Goal: Information Seeking & Learning: Learn about a topic

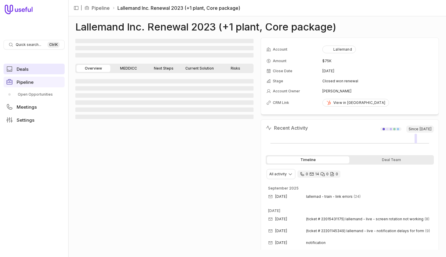
click at [36, 70] on link "Deals" at bounding box center [34, 69] width 61 height 11
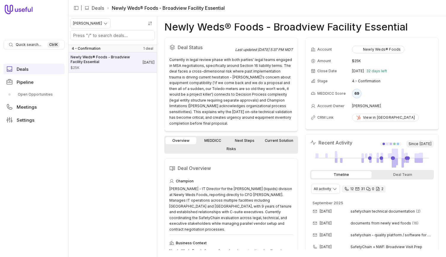
click at [92, 28] on div "Jacob Beals" at bounding box center [112, 30] width 89 height 29
click at [99, 21] on html "Quick search... Ctrl K Deals Pipeline Open Opportunities Meetings Settings | De…" at bounding box center [223, 128] width 446 height 257
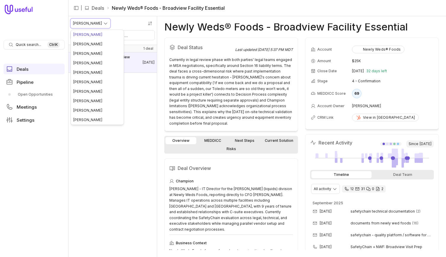
click at [39, 44] on html "Quick search... Ctrl K Deals Pipeline Open Opportunities Meetings Settings | De…" at bounding box center [223, 128] width 446 height 257
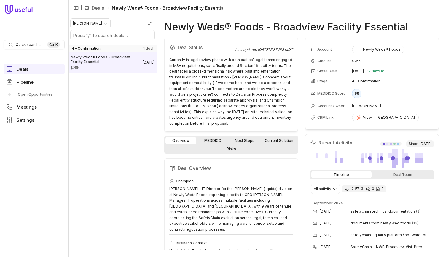
click at [97, 10] on link "Deals" at bounding box center [98, 7] width 12 height 7
click at [28, 80] on span "Pipeline" at bounding box center [25, 82] width 17 height 4
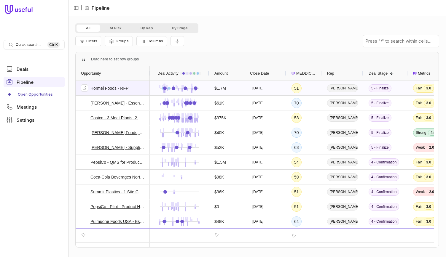
click at [104, 82] on div "Hormel Foods - RFP" at bounding box center [112, 88] width 63 height 14
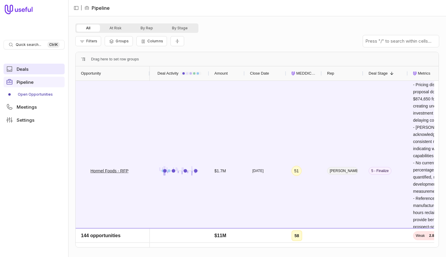
click at [34, 69] on link "Deals" at bounding box center [34, 69] width 61 height 11
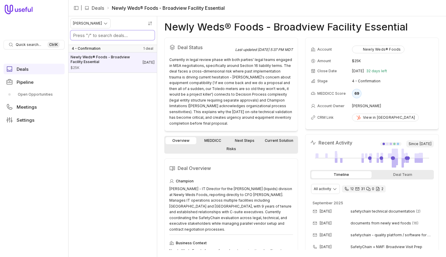
click at [103, 32] on input "Search deals by name" at bounding box center [113, 35] width 84 height 9
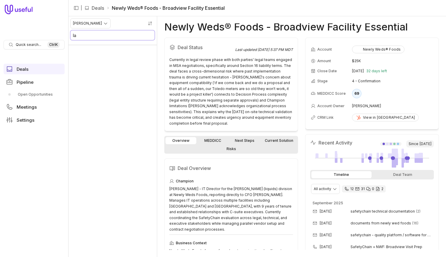
type input "l"
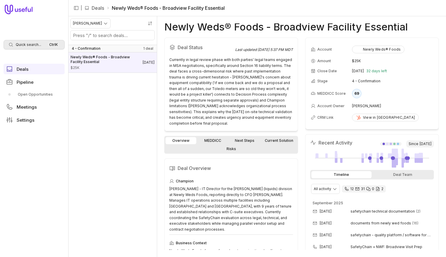
click at [35, 44] on span "Quick search..." at bounding box center [28, 44] width 25 height 5
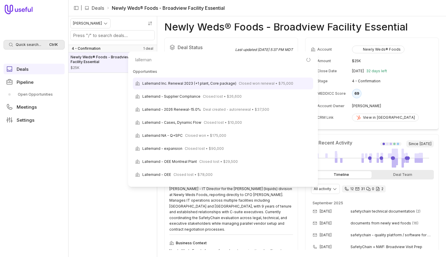
type input "lallemand"
click at [26, 83] on html "Quick search... Ctrl K Deals Pipeline Open Opportunities Meetings Settings | De…" at bounding box center [223, 128] width 446 height 257
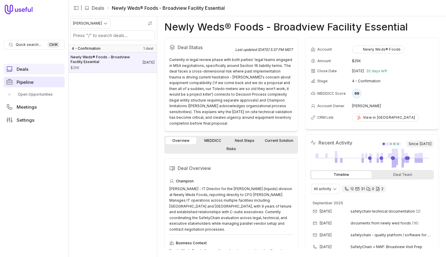
click at [36, 84] on link "Pipeline" at bounding box center [34, 82] width 61 height 11
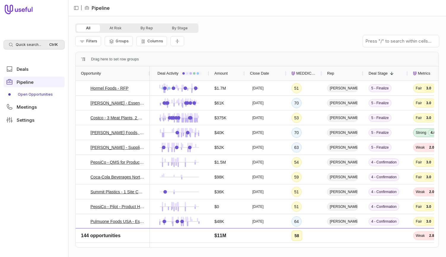
click at [23, 40] on div "Quick search... Ctrl K" at bounding box center [34, 44] width 61 height 9
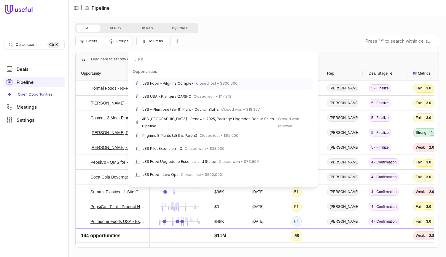
type input "JBS"
click at [257, 83] on div "JBS Food - Pilgrims Complex Closed lost • $300,000" at bounding box center [223, 84] width 180 height 12
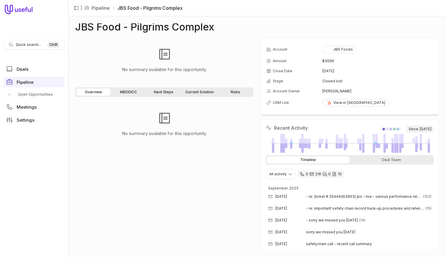
click at [135, 90] on link "MEDDICC" at bounding box center [128, 92] width 34 height 7
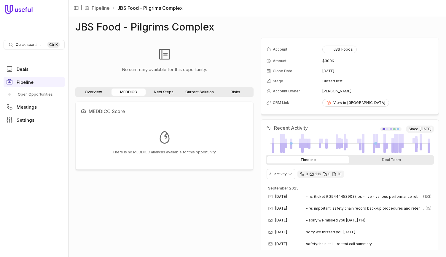
click at [166, 95] on link "Next Steps" at bounding box center [164, 92] width 34 height 7
click at [134, 91] on link "MEDDICC" at bounding box center [128, 92] width 34 height 7
click at [31, 69] on link "Deals" at bounding box center [34, 69] width 61 height 11
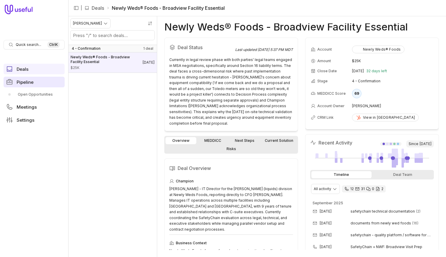
click at [38, 81] on link "Pipeline" at bounding box center [34, 82] width 61 height 11
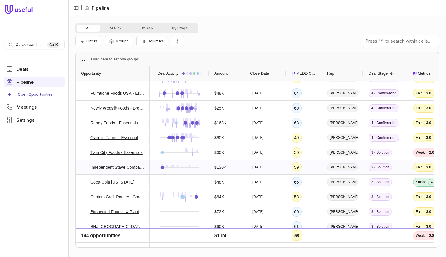
scroll to position [216, 0]
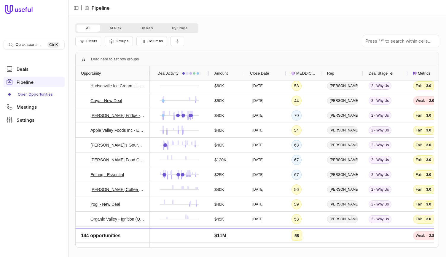
click at [261, 75] on span "Close Date" at bounding box center [259, 73] width 19 height 7
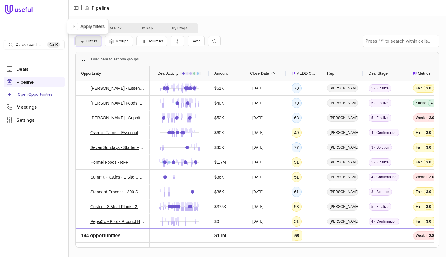
click at [96, 38] on button "Filters" at bounding box center [88, 41] width 26 height 10
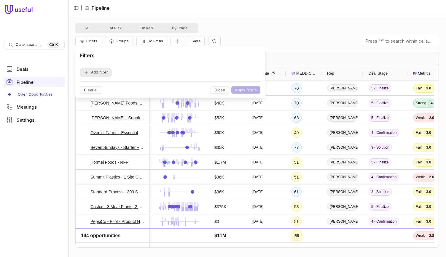
click at [95, 70] on button "Add filter" at bounding box center [95, 72] width 31 height 8
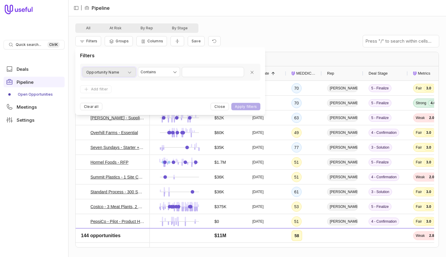
click at [119, 69] on div "Opportunity Name" at bounding box center [109, 72] width 46 height 7
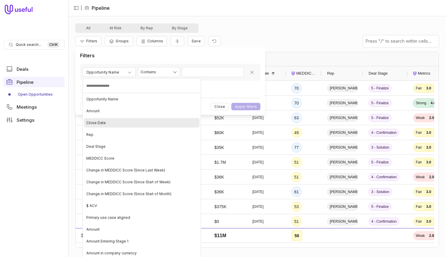
click at [125, 120] on div "Close Date" at bounding box center [142, 122] width 116 height 9
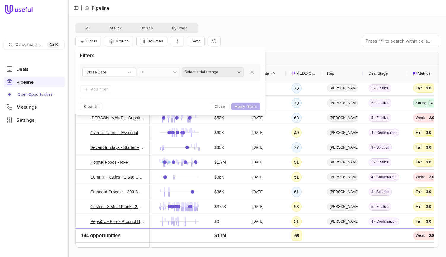
click at [218, 73] on html "Quick search... Ctrl K Deals Pipeline Open Opportunities Meetings Settings | Pi…" at bounding box center [223, 128] width 446 height 257
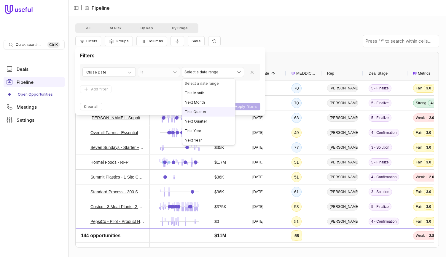
select select "**********"
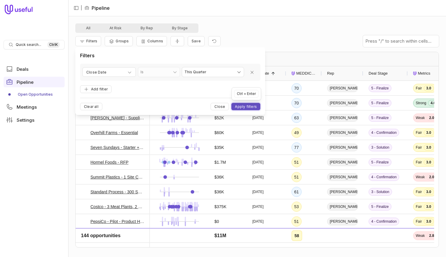
click at [240, 104] on button "Apply filters" at bounding box center [245, 106] width 29 height 7
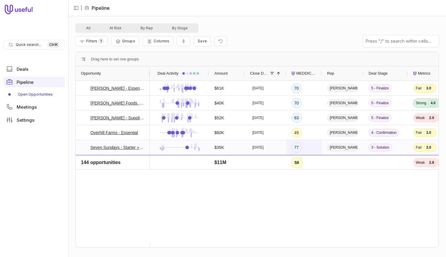
click at [312, 146] on div "77" at bounding box center [304, 147] width 36 height 15
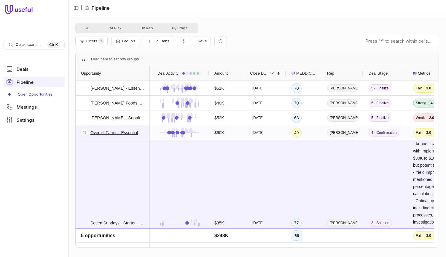
click at [142, 136] on div "Overhill Farms - Essential" at bounding box center [112, 133] width 63 height 14
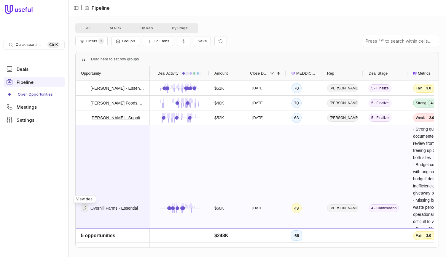
click at [86, 207] on icon at bounding box center [84, 208] width 4 height 4
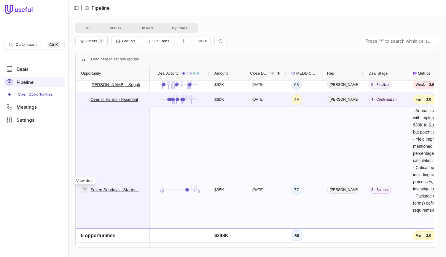
click at [85, 189] on icon at bounding box center [84, 190] width 4 height 4
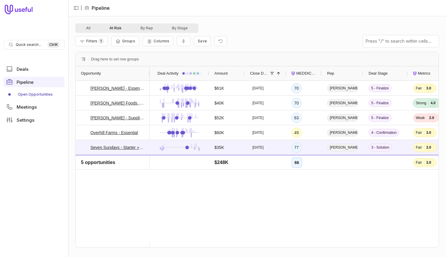
click at [119, 26] on button "At Risk" at bounding box center [115, 28] width 31 height 7
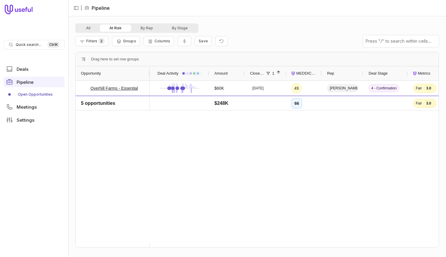
click at [83, 24] on div "All At Risk By Rep By Stage" at bounding box center [136, 27] width 123 height 9
click at [88, 31] on button "All" at bounding box center [87, 28] width 23 height 7
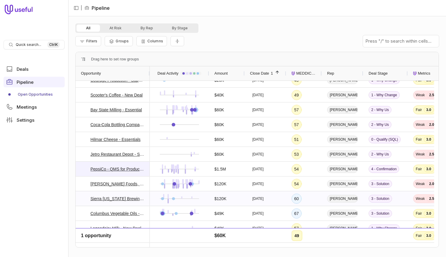
scroll to position [326, 0]
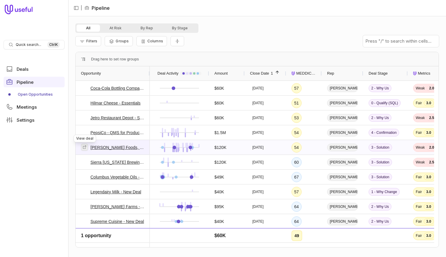
click at [87, 148] on link at bounding box center [84, 147] width 7 height 7
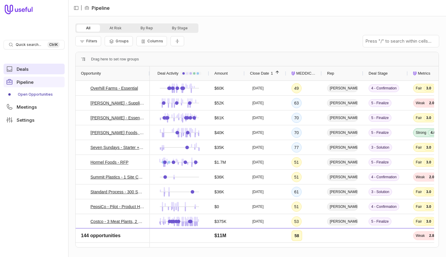
click at [42, 67] on link "Deals" at bounding box center [34, 69] width 61 height 11
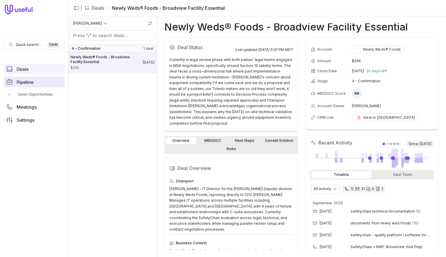
click at [47, 84] on link "Pipeline" at bounding box center [34, 82] width 61 height 11
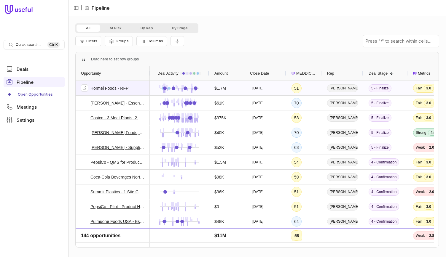
click at [117, 89] on link "Hormel Foods - RFP" at bounding box center [109, 88] width 38 height 7
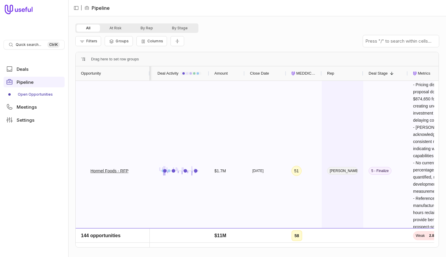
scroll to position [0, 50]
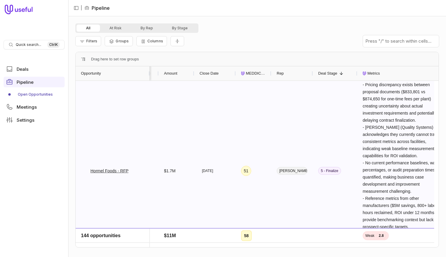
drag, startPoint x: 399, startPoint y: 146, endPoint x: 400, endPoint y: 140, distance: 5.6
click at [399, 146] on span "- Pricing discrepancy exists between proposal documents ($833,801 vs $874,650 f…" at bounding box center [401, 155] width 79 height 147
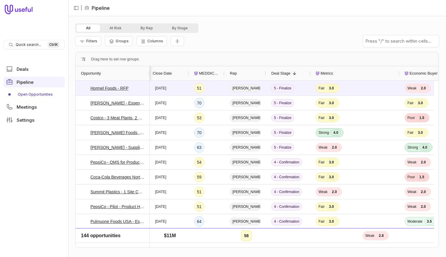
scroll to position [0, 97]
click at [344, 84] on span "Fair 3.0" at bounding box center [355, 88] width 78 height 14
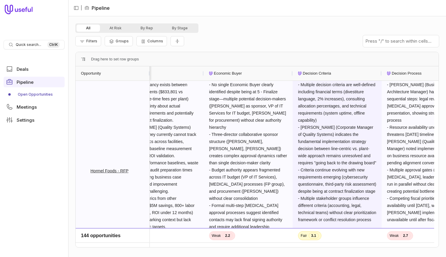
scroll to position [0, 348]
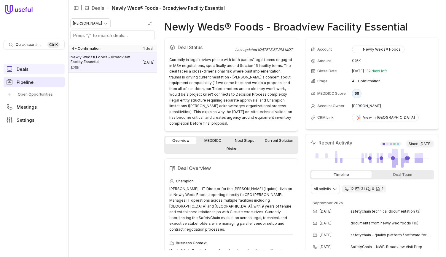
click at [29, 83] on span "Pipeline" at bounding box center [25, 82] width 17 height 4
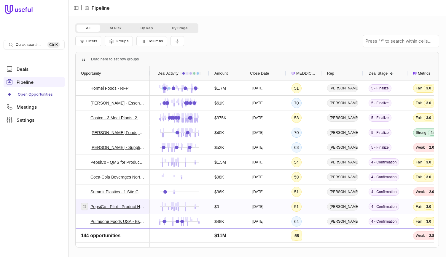
click at [83, 205] on icon at bounding box center [84, 207] width 4 height 4
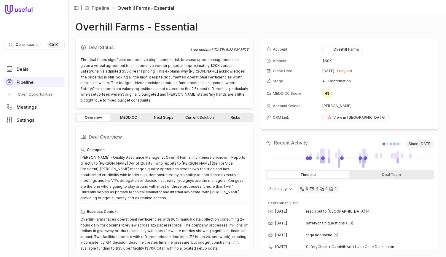
click at [230, 114] on link "Risks" at bounding box center [235, 117] width 34 height 7
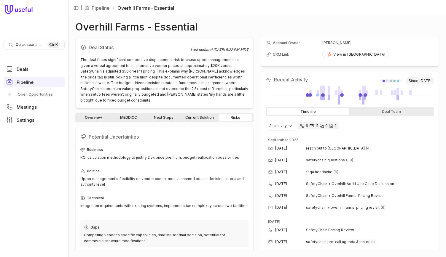
scroll to position [63, 0]
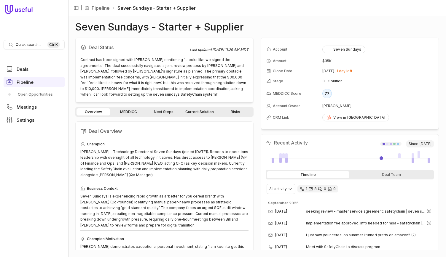
click at [230, 108] on link "Risks" at bounding box center [235, 111] width 34 height 7
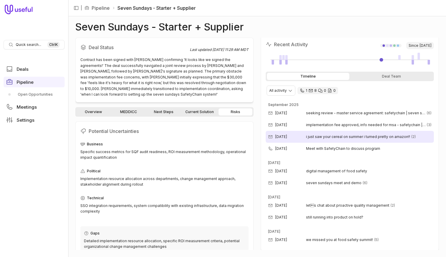
scroll to position [98, 0]
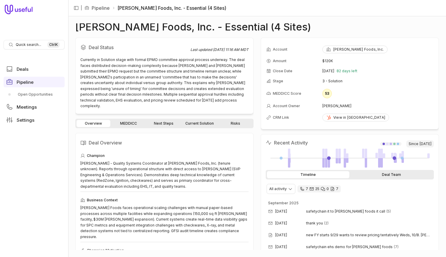
click at [379, 176] on div "Deal Team" at bounding box center [391, 174] width 82 height 7
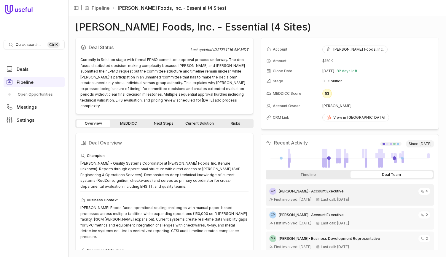
scroll to position [78, 0]
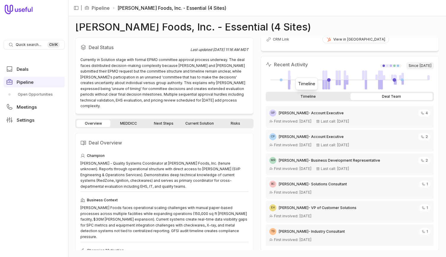
click at [311, 94] on div "Timeline" at bounding box center [308, 96] width 82 height 7
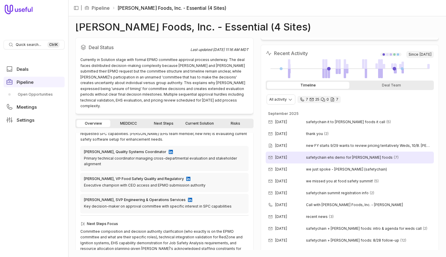
scroll to position [0, 0]
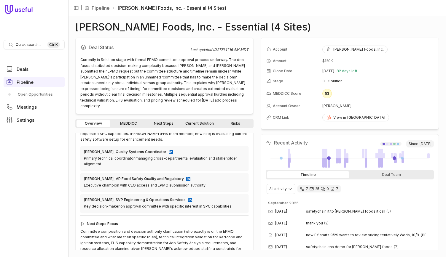
click at [137, 120] on link "MEDDICC" at bounding box center [128, 123] width 34 height 7
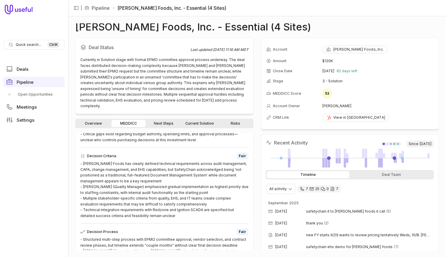
click at [159, 120] on link "Next Steps" at bounding box center [164, 123] width 34 height 7
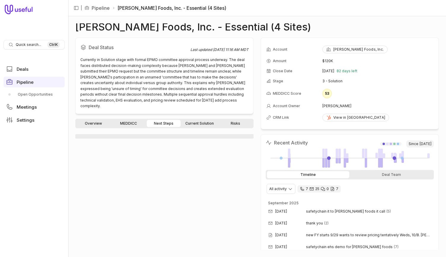
click at [192, 120] on link "Current Solution" at bounding box center [200, 123] width 36 height 7
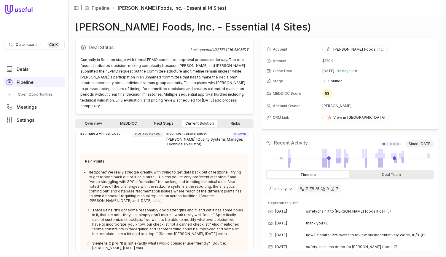
scroll to position [53, 0]
drag, startPoint x: 24, startPoint y: 55, endPoint x: 33, endPoint y: 47, distance: 11.8
click at [33, 47] on nav "Quick search... Ctrl K Deals Pipeline Open Opportunities Meetings Settings" at bounding box center [34, 128] width 68 height 257
click at [33, 47] on span "Quick search..." at bounding box center [28, 44] width 25 height 5
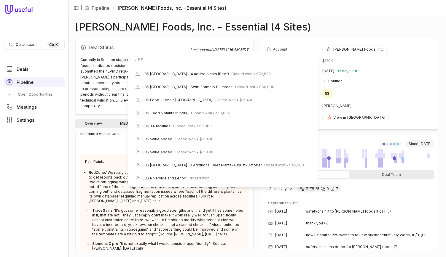
scroll to position [255, 0]
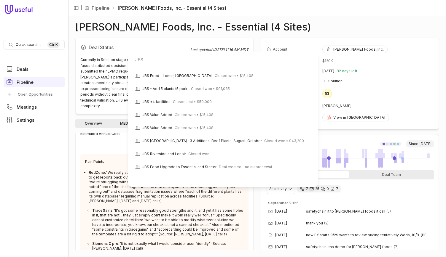
type input "JBS"
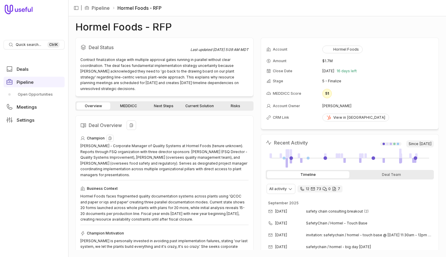
scroll to position [110, 0]
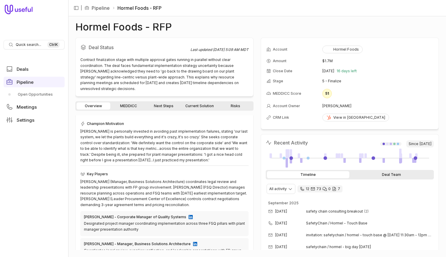
click at [382, 172] on div "Deal Team" at bounding box center [391, 174] width 82 height 7
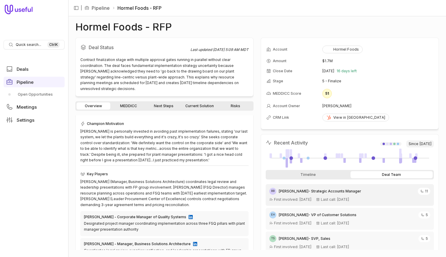
click at [311, 200] on time "[DATE]" at bounding box center [305, 199] width 12 height 5
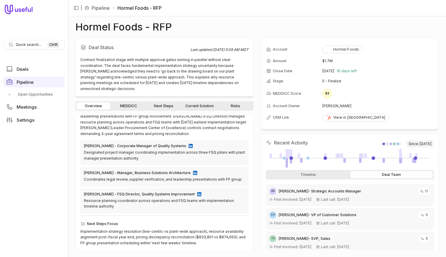
click at [136, 103] on link "MEDDICC" at bounding box center [128, 106] width 34 height 7
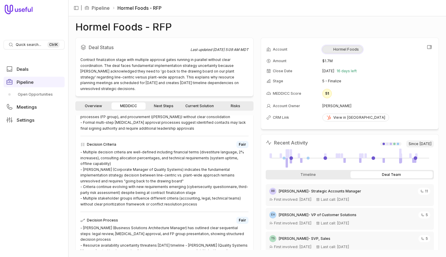
click at [349, 51] on div "Hormel Foods" at bounding box center [342, 49] width 33 height 5
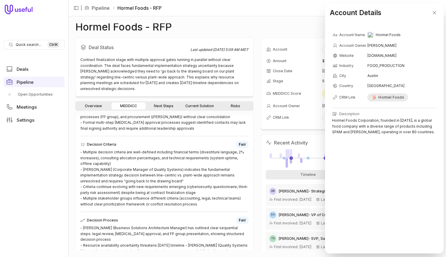
click at [390, 98] on div "Hormel Foods" at bounding box center [387, 97] width 33 height 5
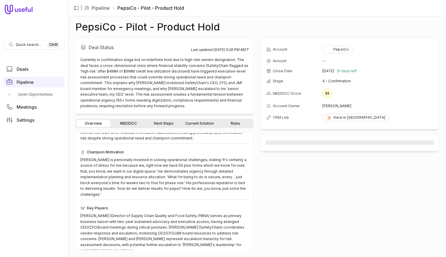
scroll to position [147, 0]
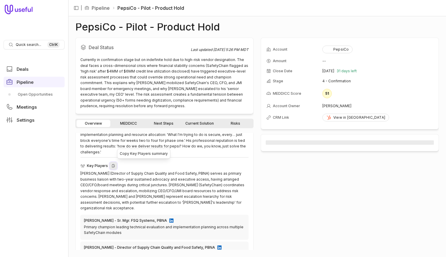
click at [113, 164] on icon at bounding box center [113, 166] width 4 height 5
click at [414, 243] on icon "Close" at bounding box center [415, 241] width 5 height 5
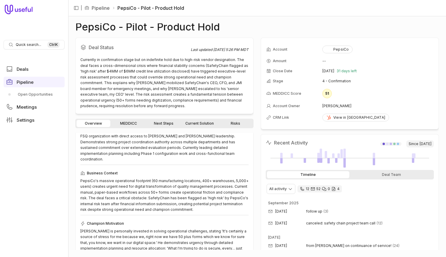
scroll to position [0, 0]
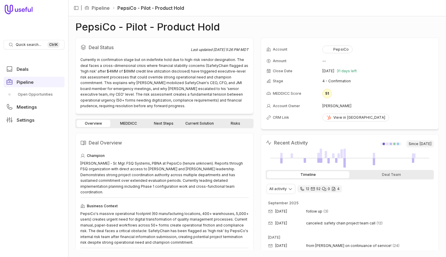
click at [127, 121] on link "MEDDICC" at bounding box center [128, 123] width 34 height 7
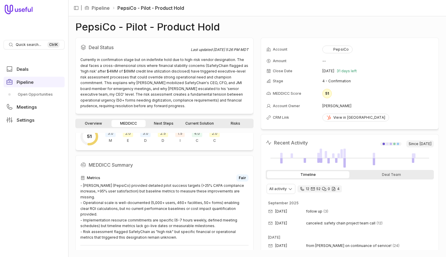
scroll to position [24, 0]
click at [168, 122] on link "Next Steps" at bounding box center [164, 123] width 34 height 7
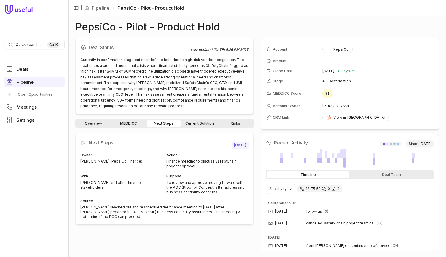
click at [198, 121] on link "Current Solution" at bounding box center [200, 123] width 36 height 7
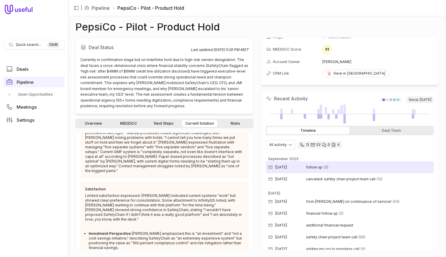
scroll to position [44, 0]
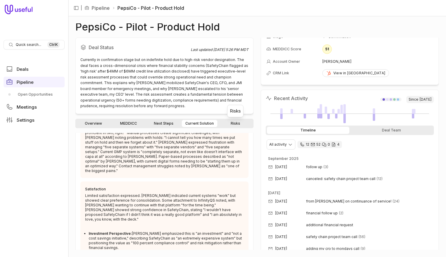
click at [230, 118] on div "Deal Status Last updated [DATE] 5:26 PM MDT Currently in confirmation stage but…" at bounding box center [164, 144] width 178 height 213
click at [229, 120] on link "Risks" at bounding box center [235, 123] width 34 height 7
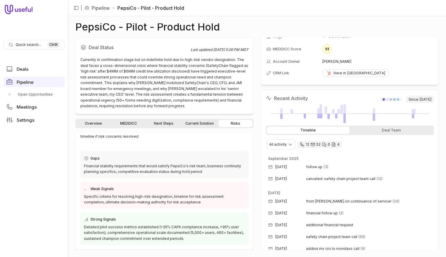
scroll to position [86, 0]
click at [172, 122] on link "Next Steps" at bounding box center [164, 123] width 34 height 7
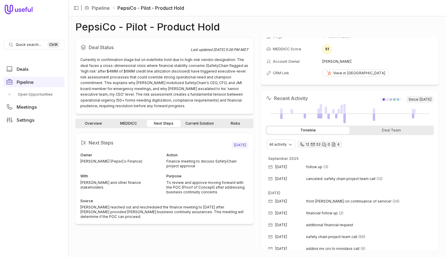
click at [137, 126] on link "MEDDICC" at bounding box center [128, 123] width 34 height 7
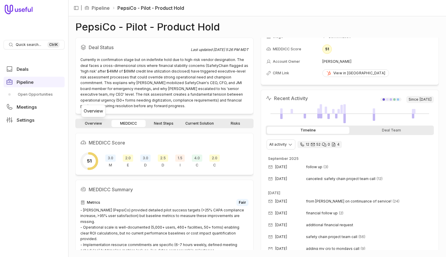
click at [97, 122] on link "Overview" at bounding box center [93, 123] width 34 height 7
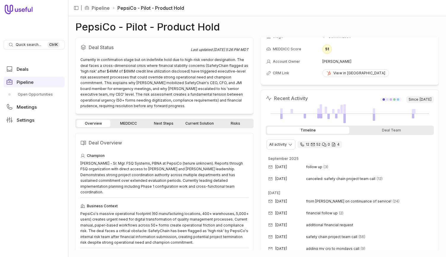
click at [129, 124] on link "MEDDICC" at bounding box center [128, 123] width 34 height 7
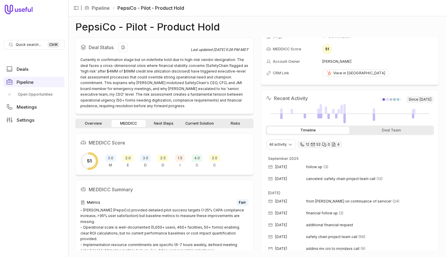
click at [180, 114] on div "Deal Status Last updated [DATE] 5:26 PM MDT Currently in confirmation stage but…" at bounding box center [164, 76] width 178 height 76
click at [167, 122] on link "Next Steps" at bounding box center [164, 123] width 34 height 7
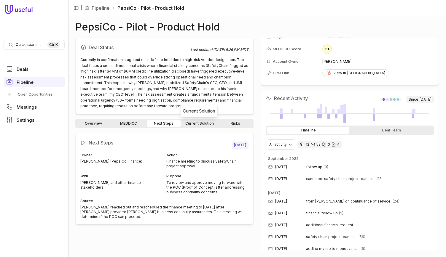
click at [186, 124] on link "Current Solution" at bounding box center [200, 123] width 36 height 7
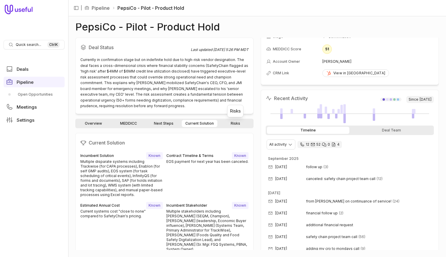
click at [231, 120] on link "Risks" at bounding box center [235, 123] width 34 height 7
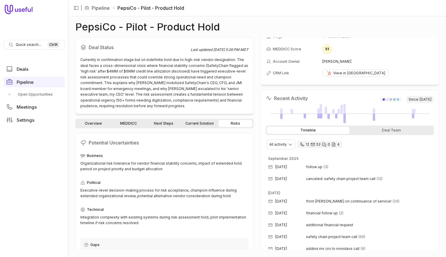
click at [208, 120] on link "Current Solution" at bounding box center [200, 123] width 36 height 7
